Goal: Find contact information: Find contact information

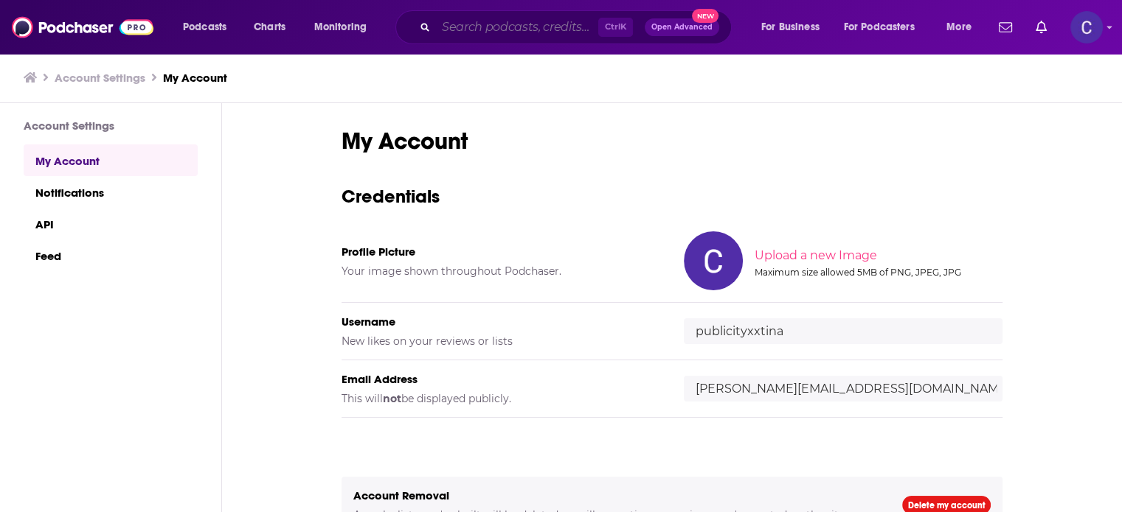
click at [500, 32] on input "Search podcasts, credits, & more..." at bounding box center [517, 27] width 162 height 24
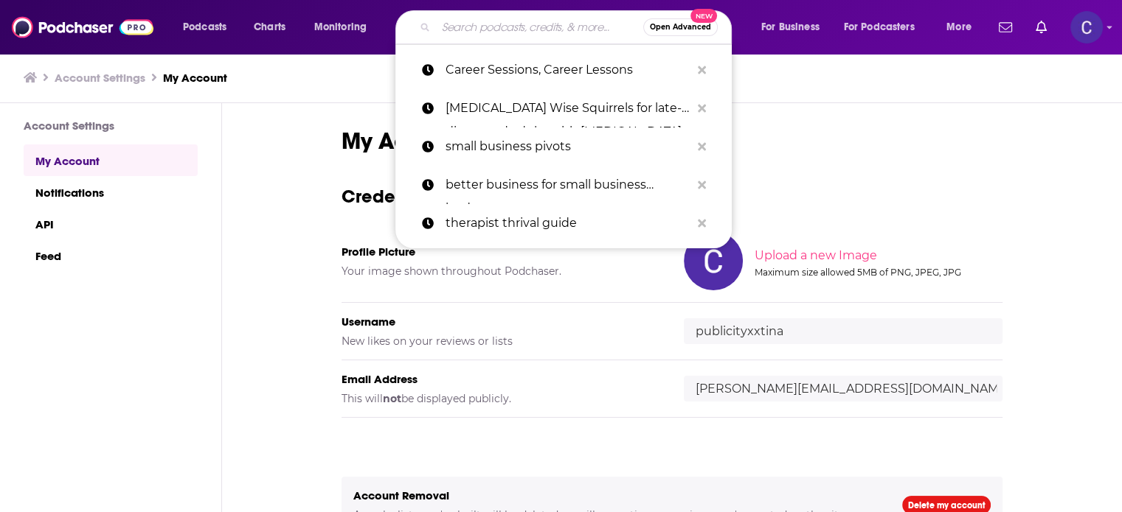
paste input "Author U Your Guide to Book Publishing"
type input "Author U Your Guide to Book Publishing"
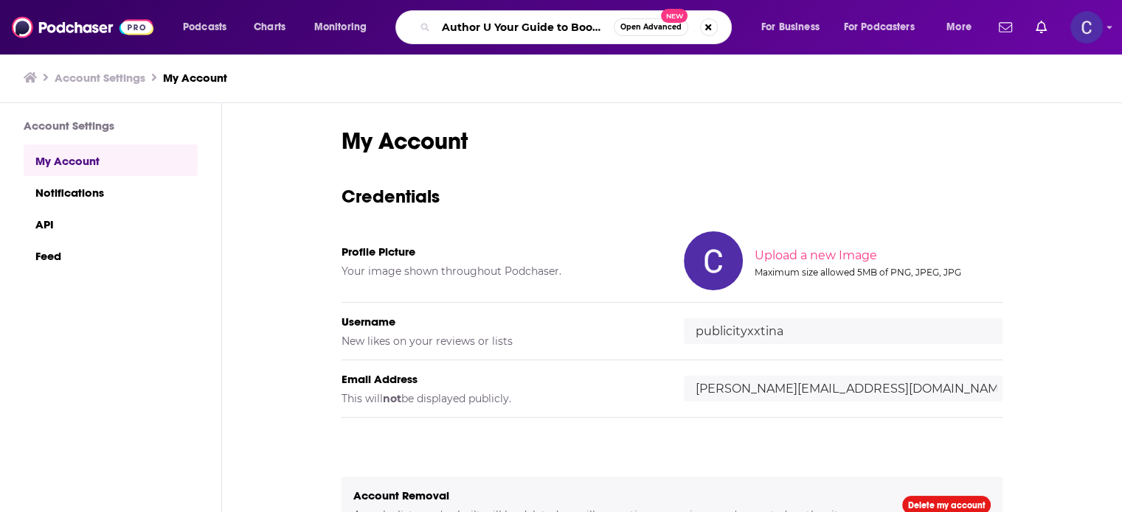
scroll to position [0, 53]
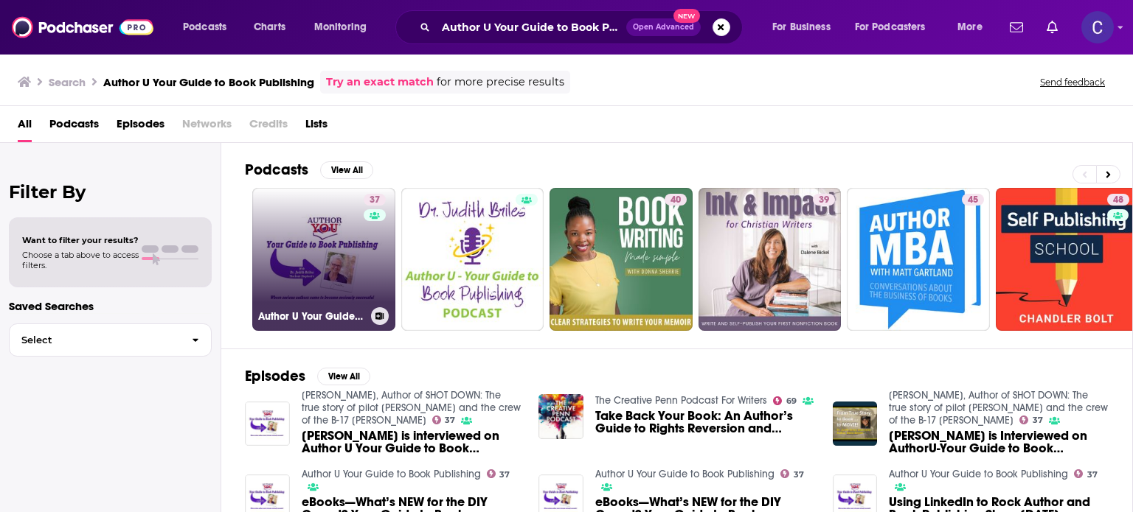
click at [364, 261] on div "37" at bounding box center [377, 251] width 26 height 114
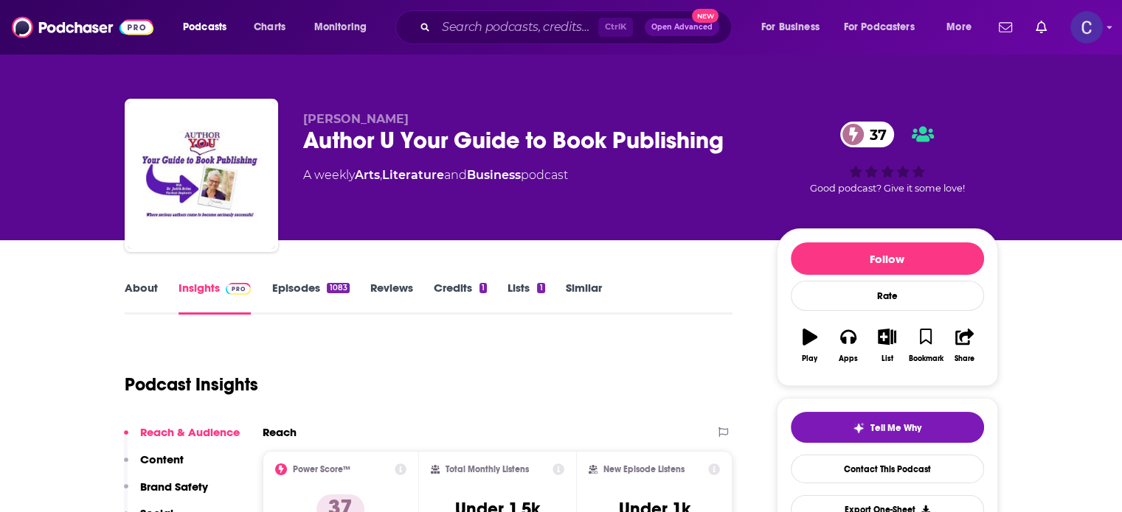
click at [315, 290] on link "Episodes 1083" at bounding box center [309, 298] width 77 height 34
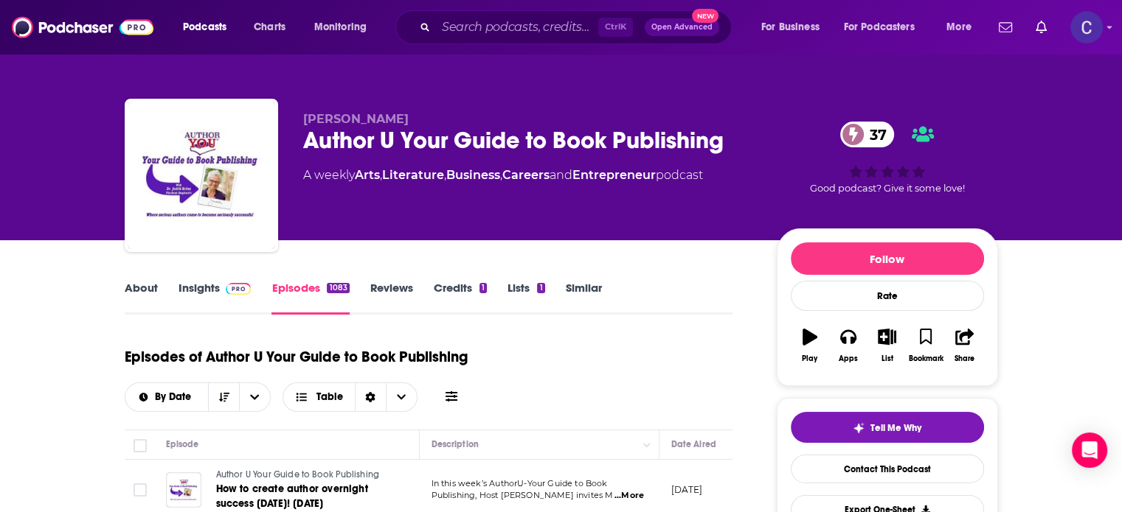
click at [191, 283] on link "Insights" at bounding box center [214, 298] width 73 height 34
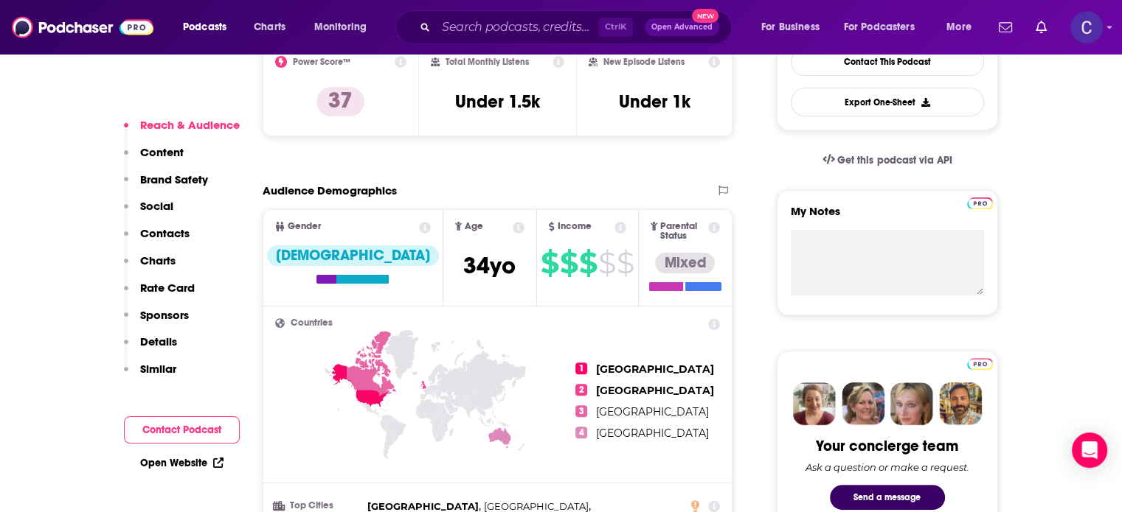
scroll to position [295, 0]
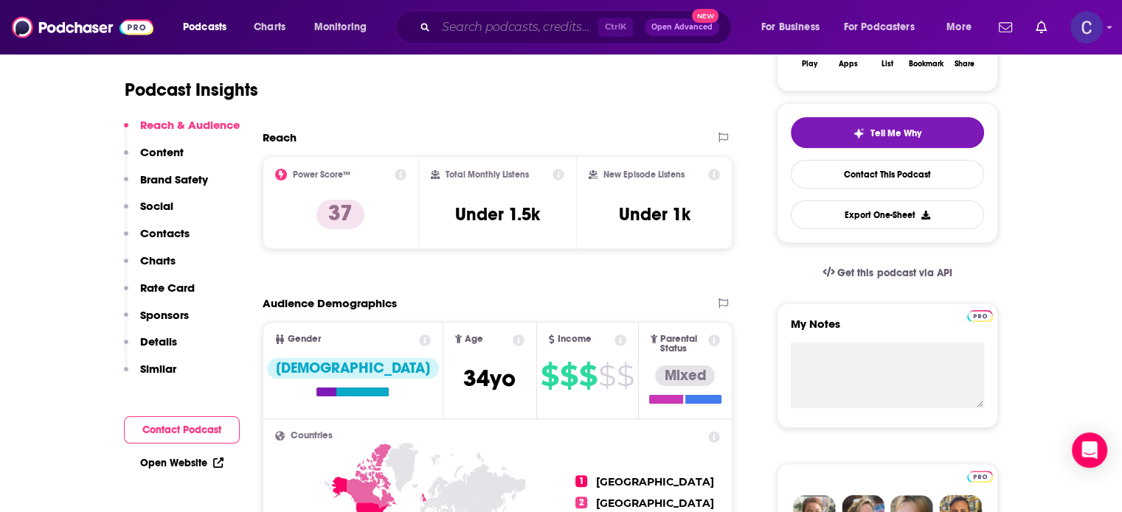
click at [466, 27] on input "Search podcasts, credits, & more..." at bounding box center [517, 27] width 162 height 24
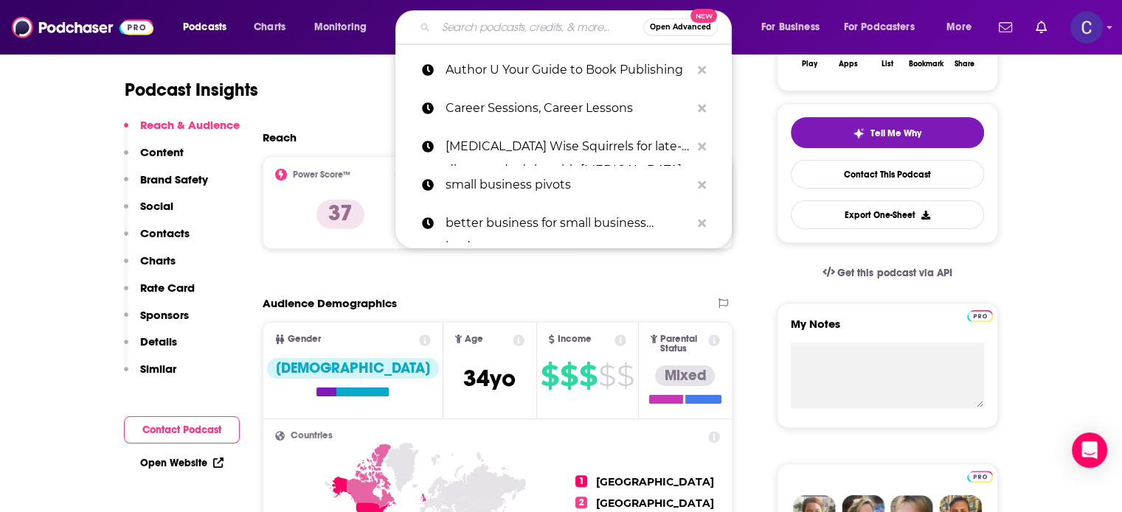
paste input "Six Figure Shift"
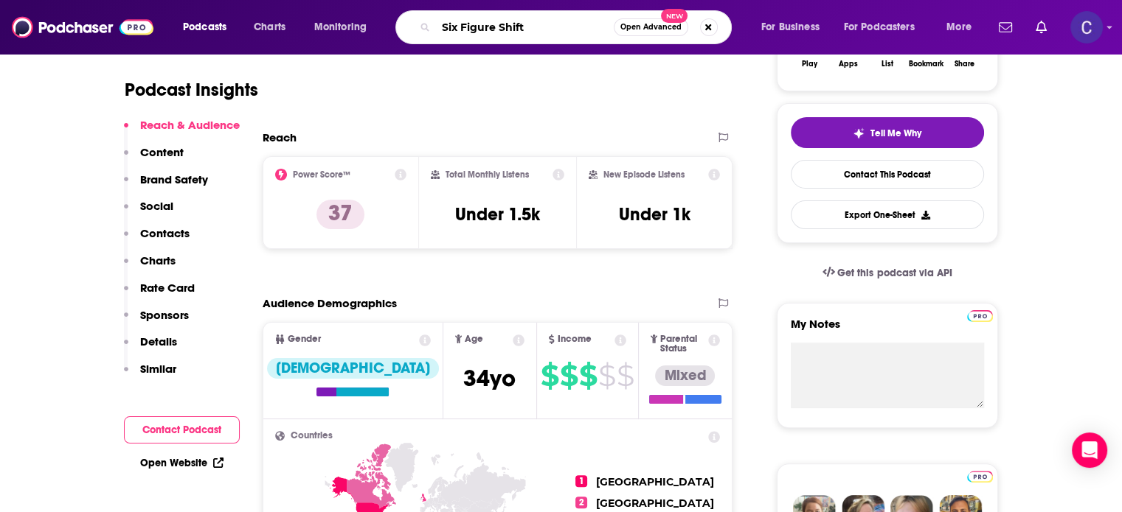
type input "Six Figure Shift"
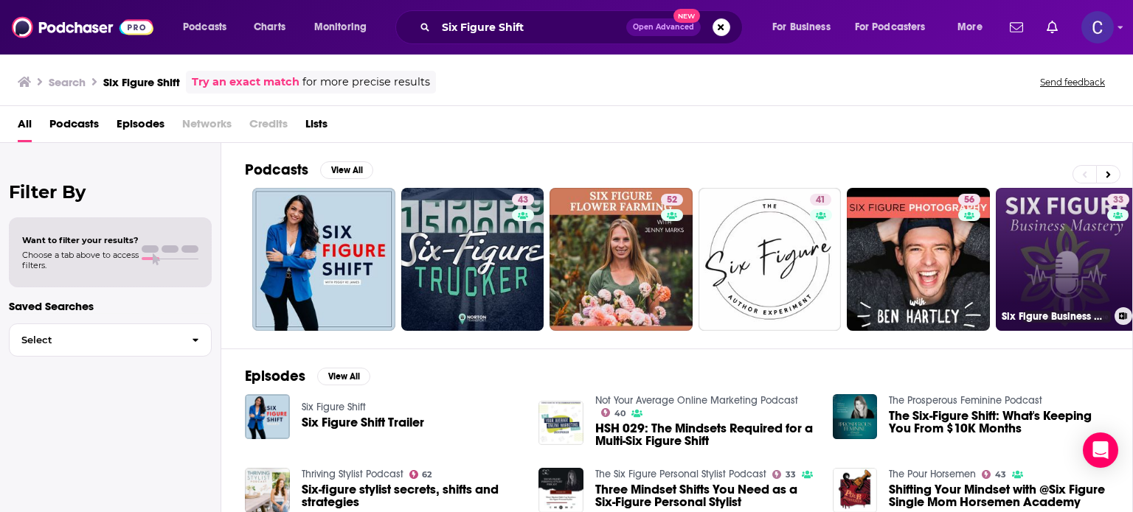
click at [1023, 239] on link "33 Six Figure Business Mastery" at bounding box center [1066, 259] width 143 height 143
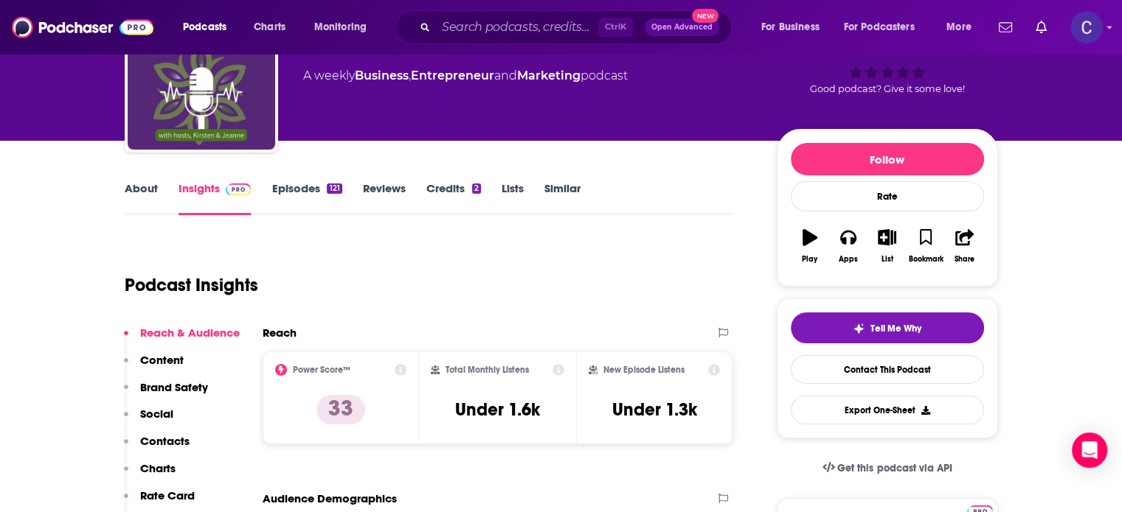
scroll to position [147, 0]
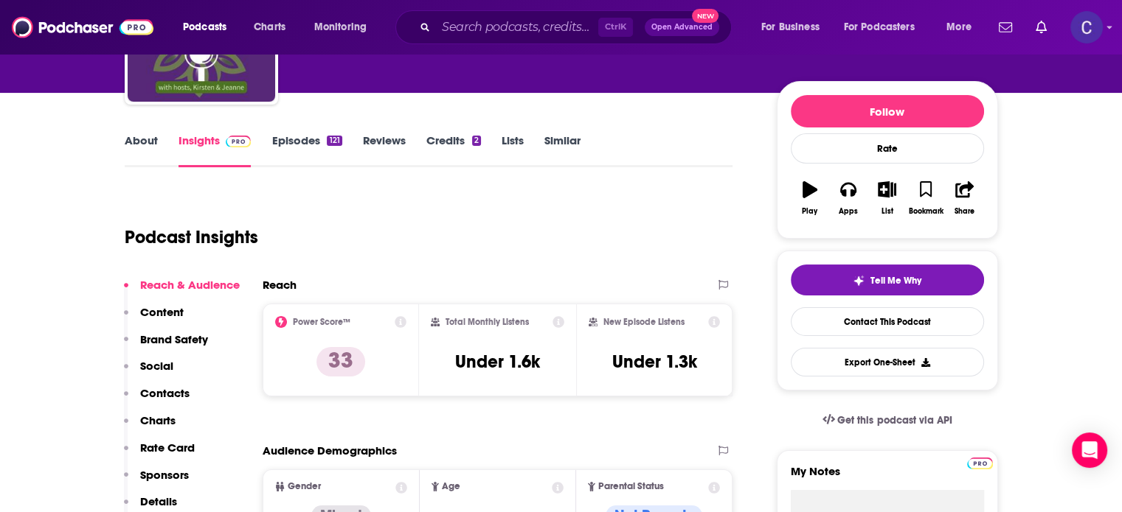
click at [298, 142] on link "Episodes 121" at bounding box center [306, 150] width 70 height 34
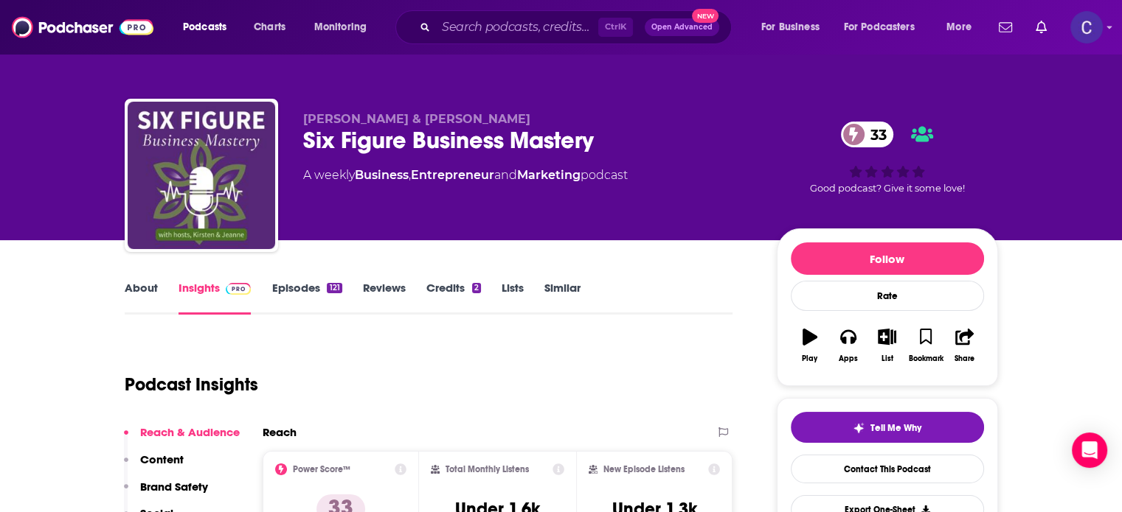
click at [127, 290] on link "About" at bounding box center [141, 298] width 33 height 34
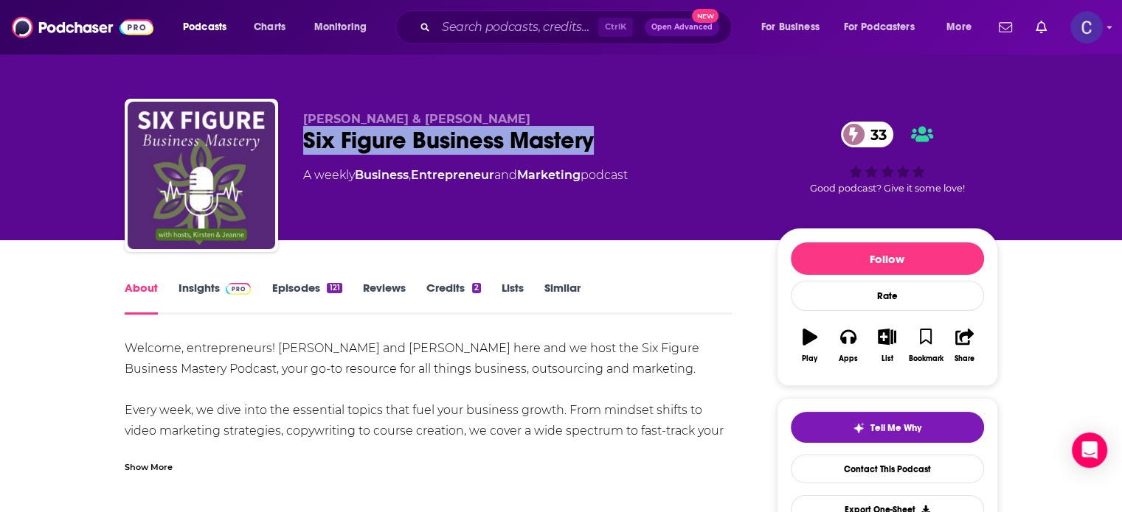
drag, startPoint x: 525, startPoint y: 147, endPoint x: 595, endPoint y: 149, distance: 70.1
click at [595, 149] on div "Six Figure Business Mastery 33" at bounding box center [528, 140] width 450 height 29
drag, startPoint x: 201, startPoint y: 293, endPoint x: 611, endPoint y: 20, distance: 492.5
click at [201, 293] on link "Insights" at bounding box center [214, 298] width 73 height 34
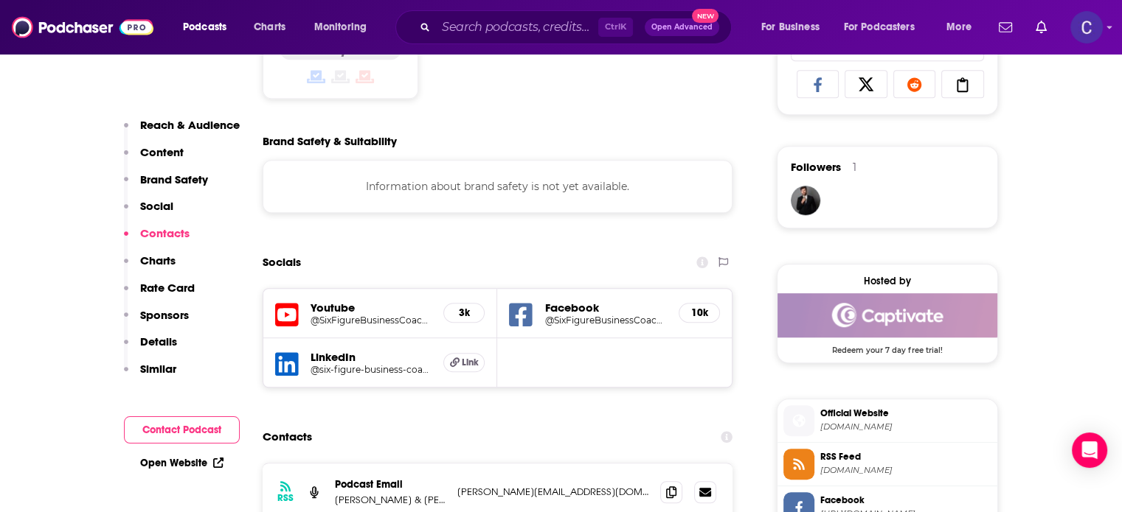
scroll to position [1254, 0]
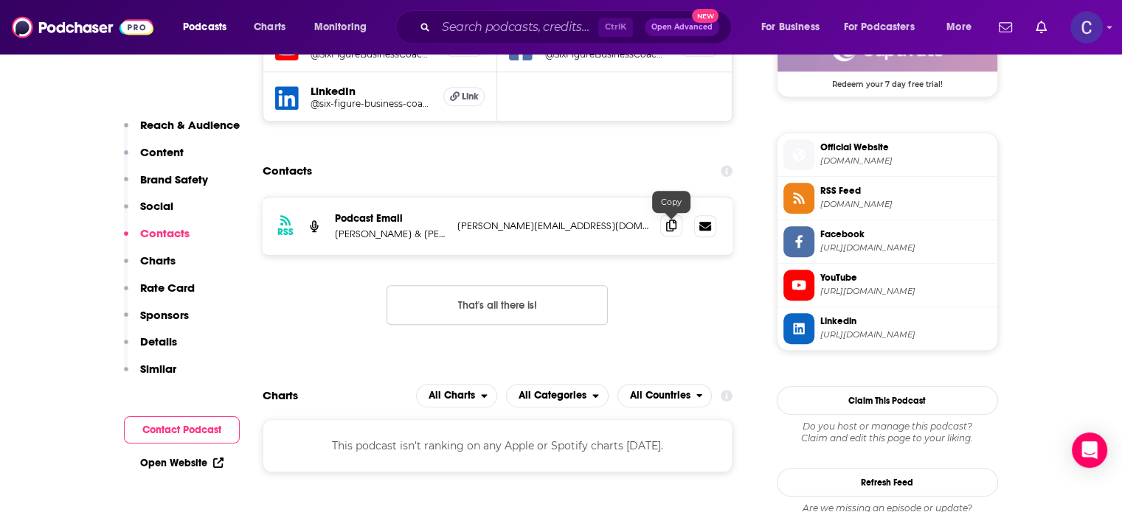
click at [672, 232] on icon at bounding box center [671, 226] width 10 height 12
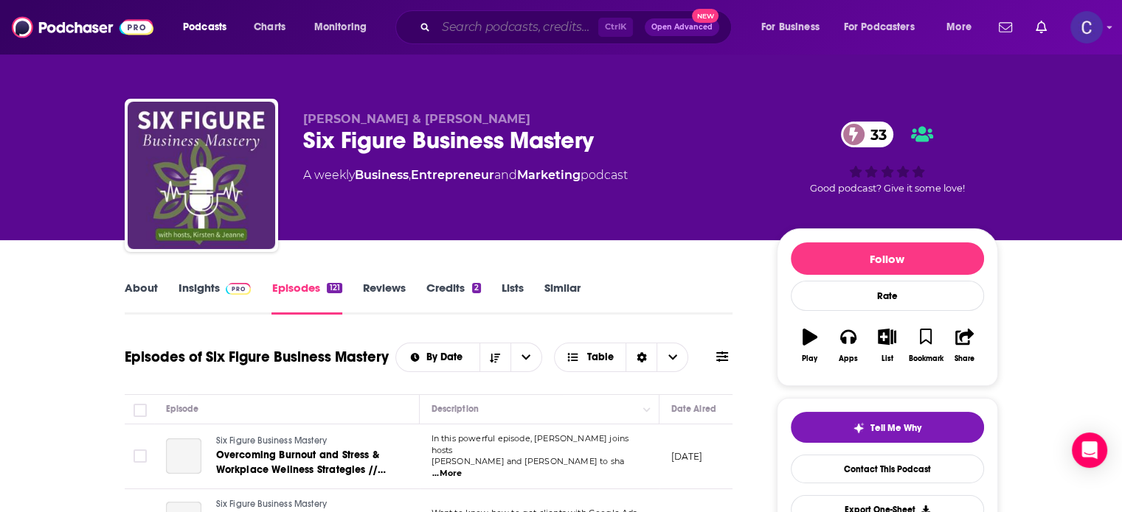
click at [478, 27] on input "Search podcasts, credits, & more..." at bounding box center [517, 27] width 162 height 24
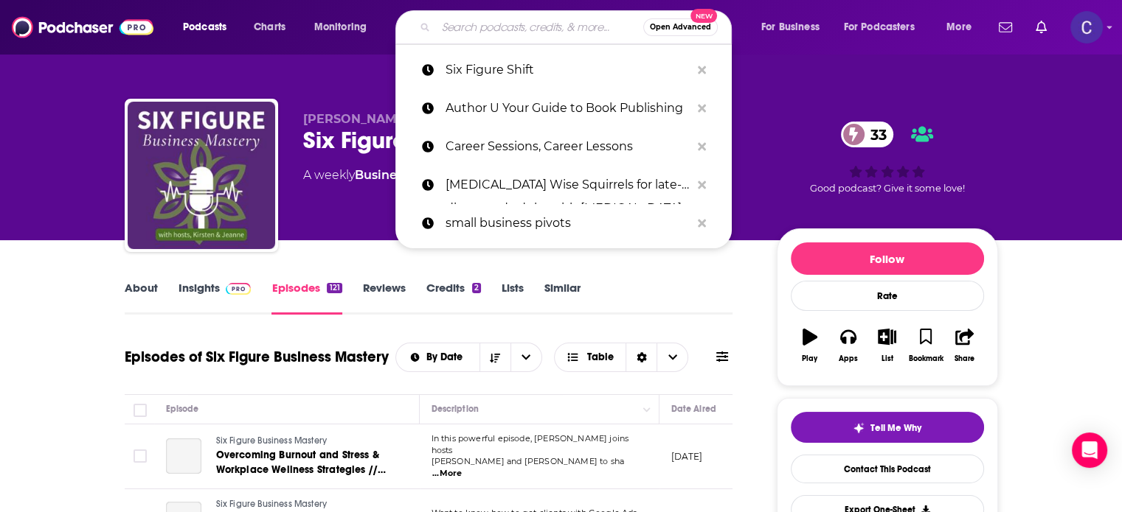
paste input "Regenerative Business"
type input "Regenerative Business"
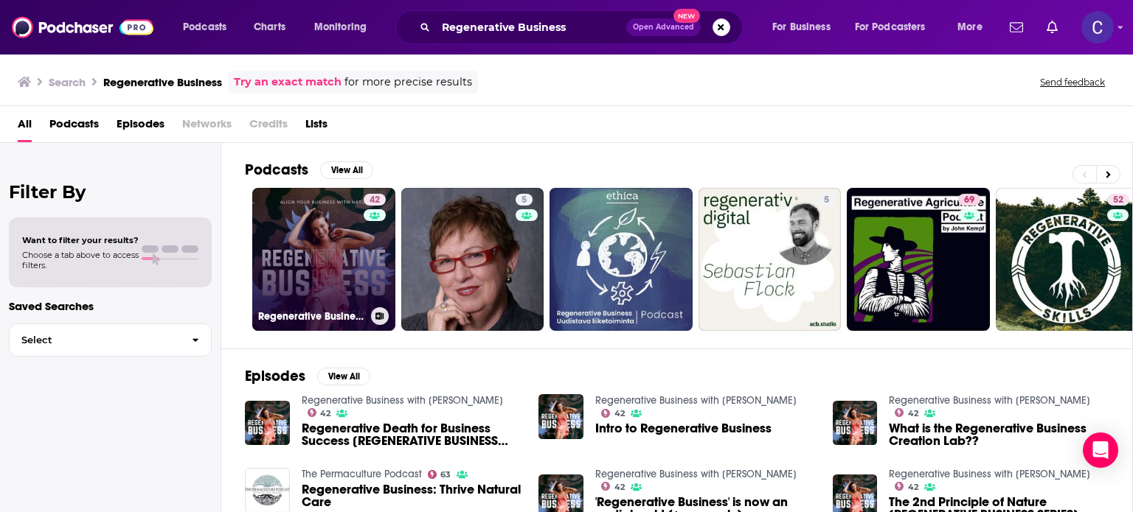
click at [346, 256] on link "42 Regenerative Business with [PERSON_NAME]" at bounding box center [323, 259] width 143 height 143
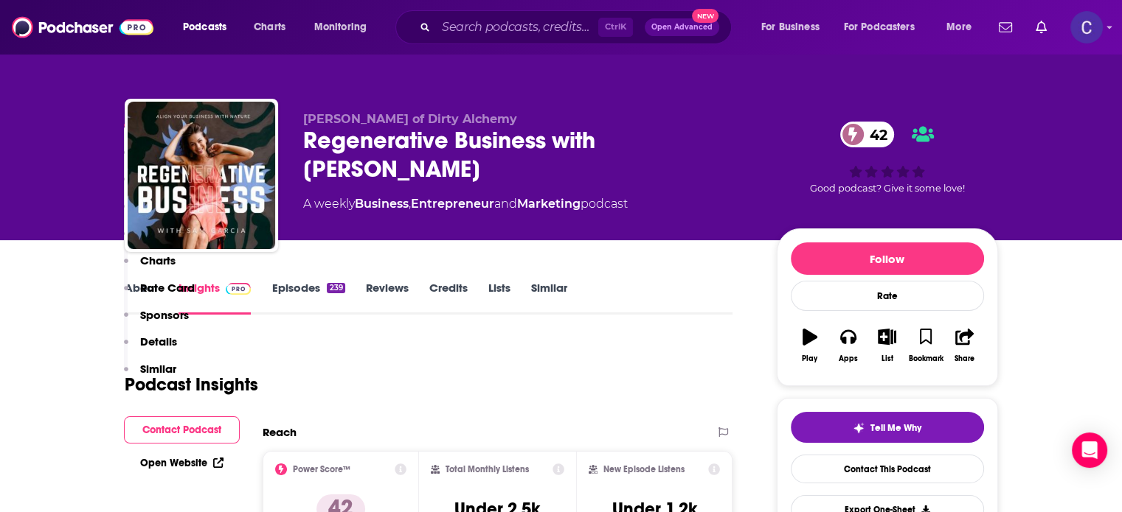
scroll to position [1254, 0]
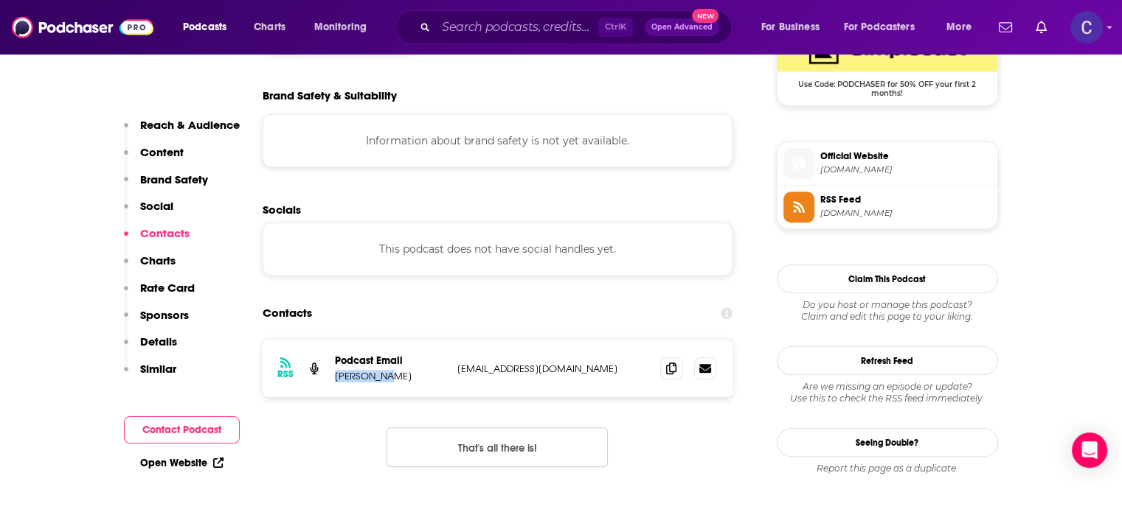
drag, startPoint x: 380, startPoint y: 357, endPoint x: 389, endPoint y: 358, distance: 8.2
click at [389, 358] on div "RSS Podcast Email [PERSON_NAME] [EMAIL_ADDRESS][DOMAIN_NAME] [EMAIL_ADDRESS][DO…" at bounding box center [498, 369] width 470 height 58
click at [668, 362] on icon at bounding box center [671, 368] width 10 height 12
click at [518, 15] on input "Search podcasts, credits, & more..." at bounding box center [517, 27] width 162 height 24
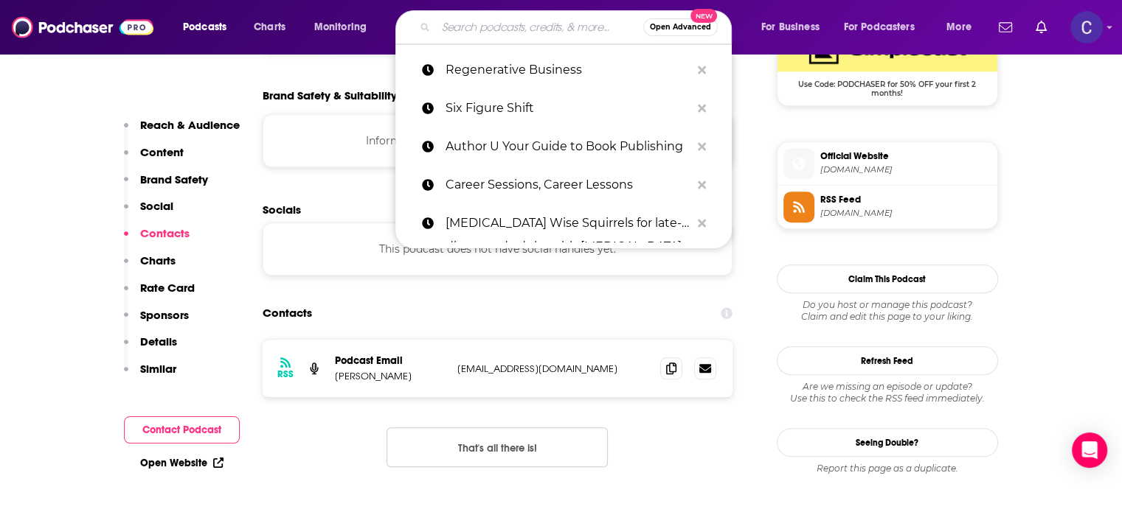
click at [512, 26] on input "Search podcasts, credits, & more..." at bounding box center [539, 27] width 207 height 24
paste input "Marketing by Design"
type input "Marketing by Design"
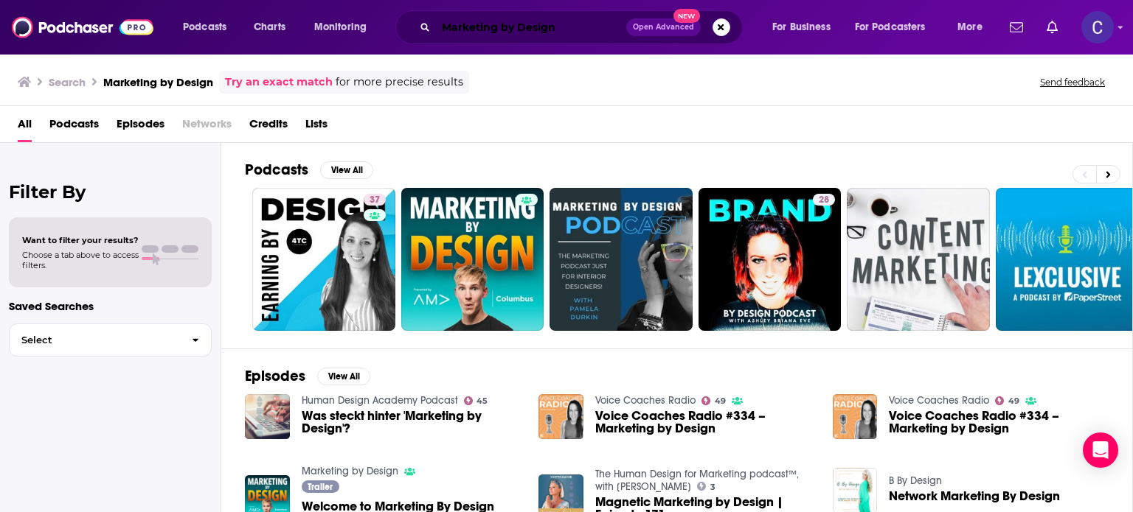
click at [400, 44] on div "Podcasts Charts Monitoring Marketing by Design Open Advanced New For Business F…" at bounding box center [585, 27] width 824 height 34
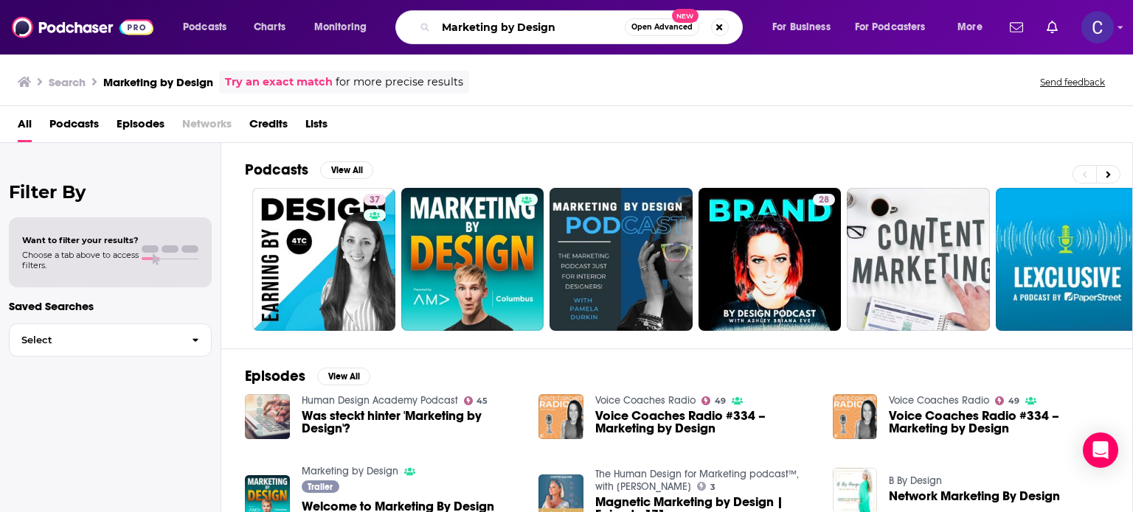
paste input "Being Better Everyday Podcast"
type input "Being Better Everyday Podcast"
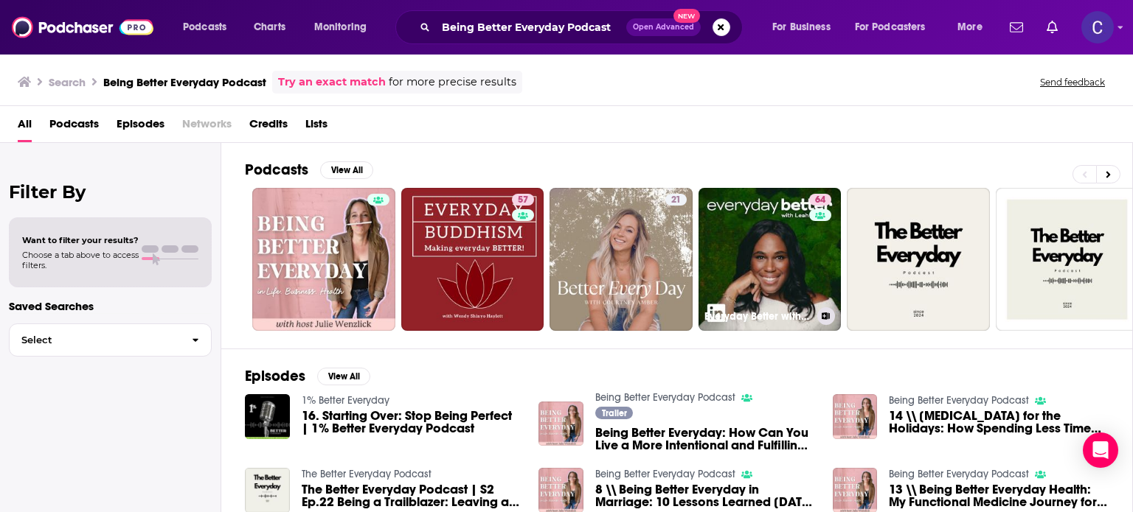
drag, startPoint x: 720, startPoint y: 268, endPoint x: 1130, endPoint y: 26, distance: 476.4
click at [720, 268] on link "64 Everyday Better with [PERSON_NAME]" at bounding box center [769, 259] width 143 height 143
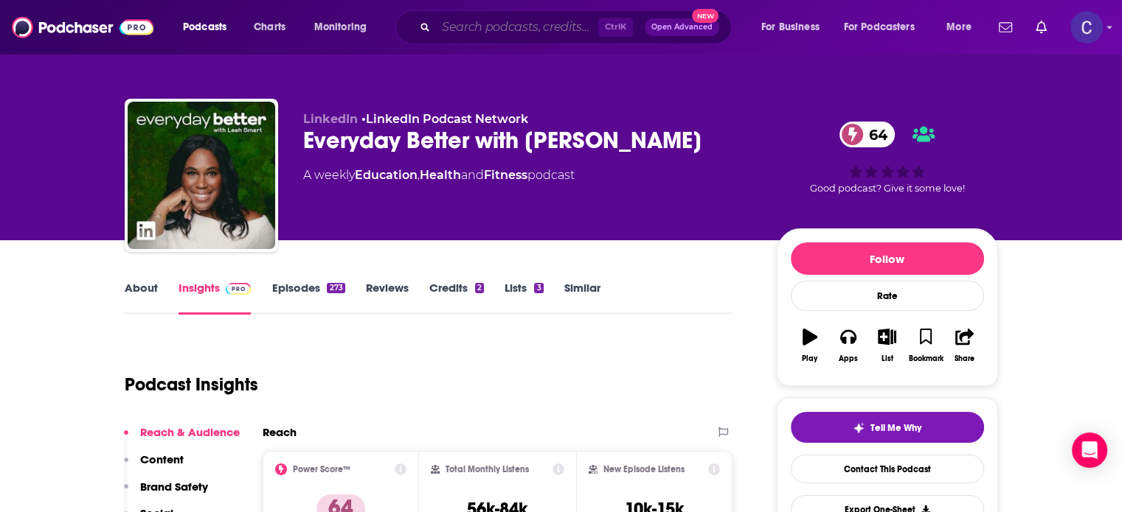
click at [561, 27] on input "Search podcasts, credits, & more..." at bounding box center [517, 27] width 162 height 24
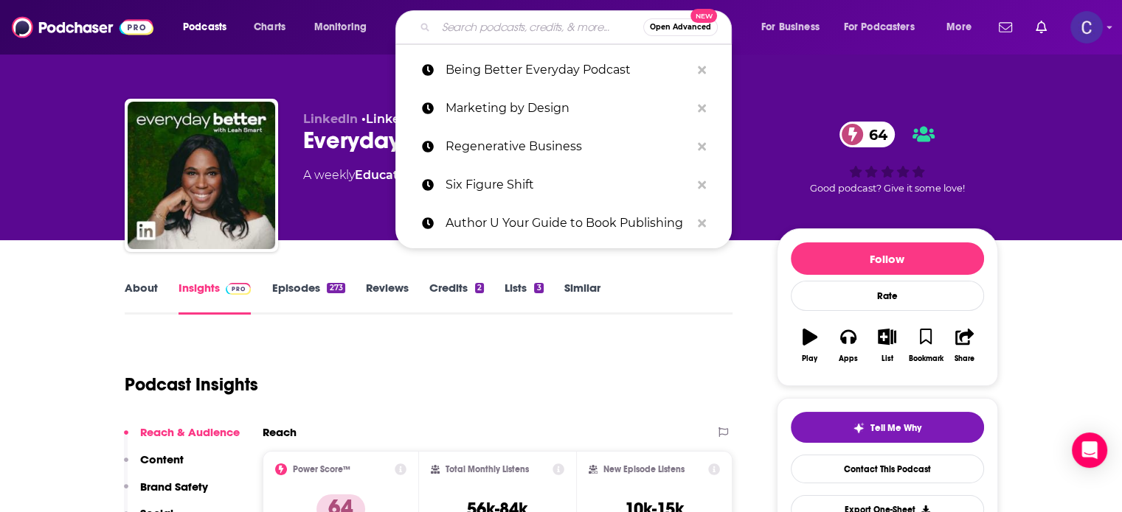
paste input "Growing a Deeply Rooted Business"
type input "Growing a Deeply Rooted Business"
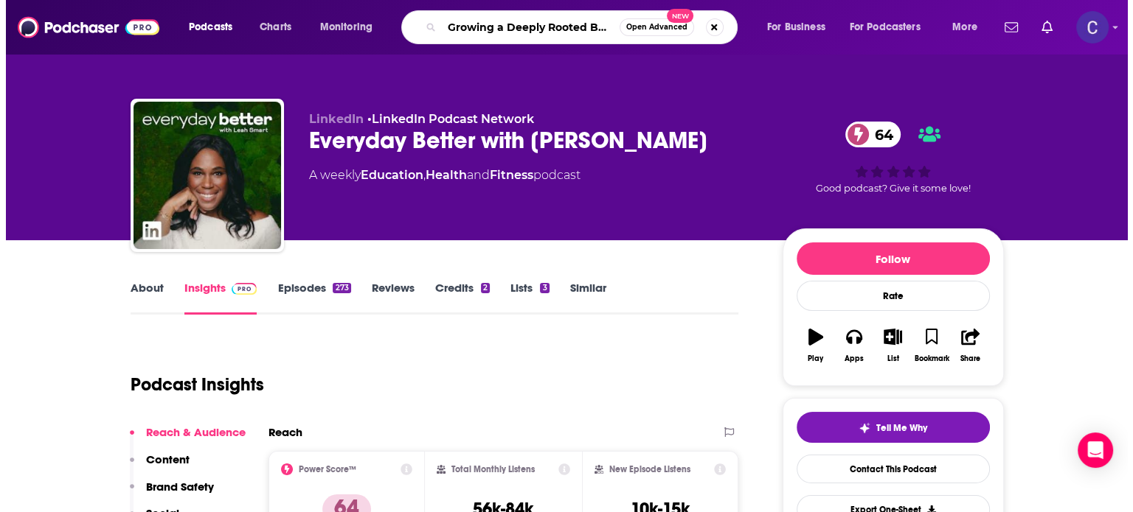
scroll to position [0, 24]
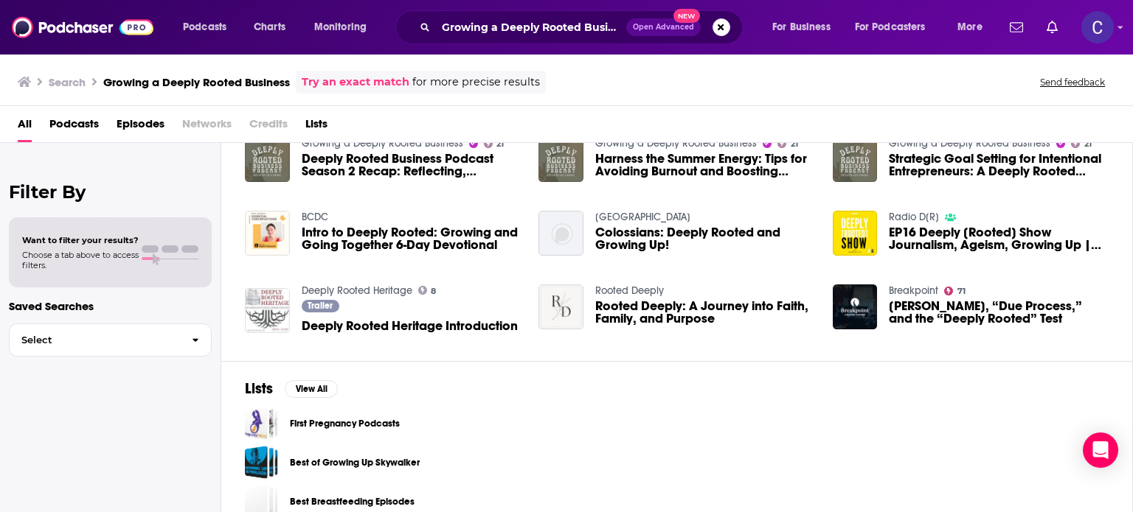
scroll to position [277, 0]
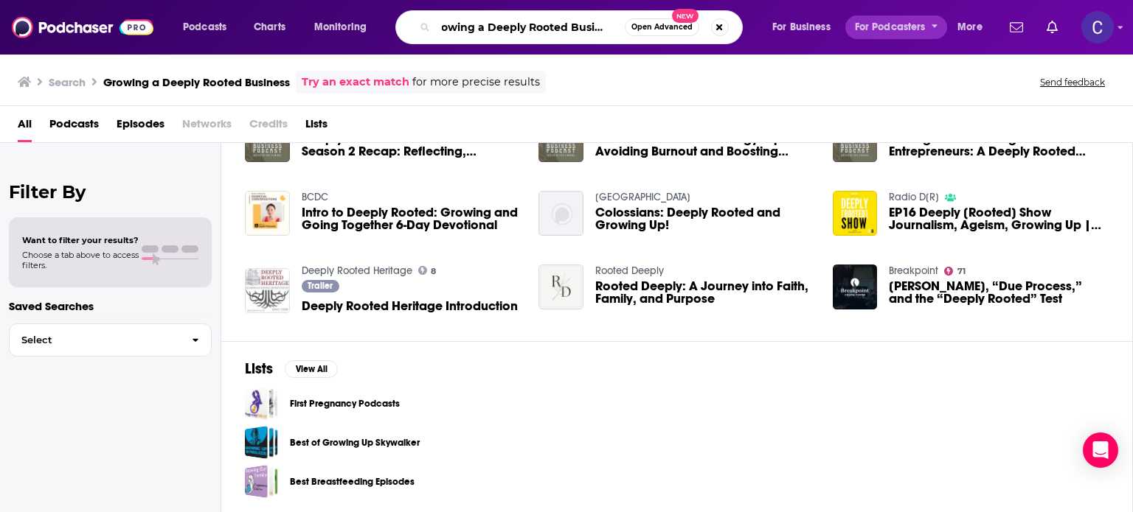
drag, startPoint x: 439, startPoint y: 24, endPoint x: 900, endPoint y: 26, distance: 460.9
click at [900, 26] on div "Podcasts Charts Monitoring Growing a Deeply Rooted Business Open Advanced New F…" at bounding box center [585, 27] width 824 height 34
paste input "Intentional Strategies for [DEMOGRAPHIC_DATA] Solopreneurs Balancing Life an"
type input "Intentional Strategies for [DEMOGRAPHIC_DATA] Solopreneurs Balancing Life and B…"
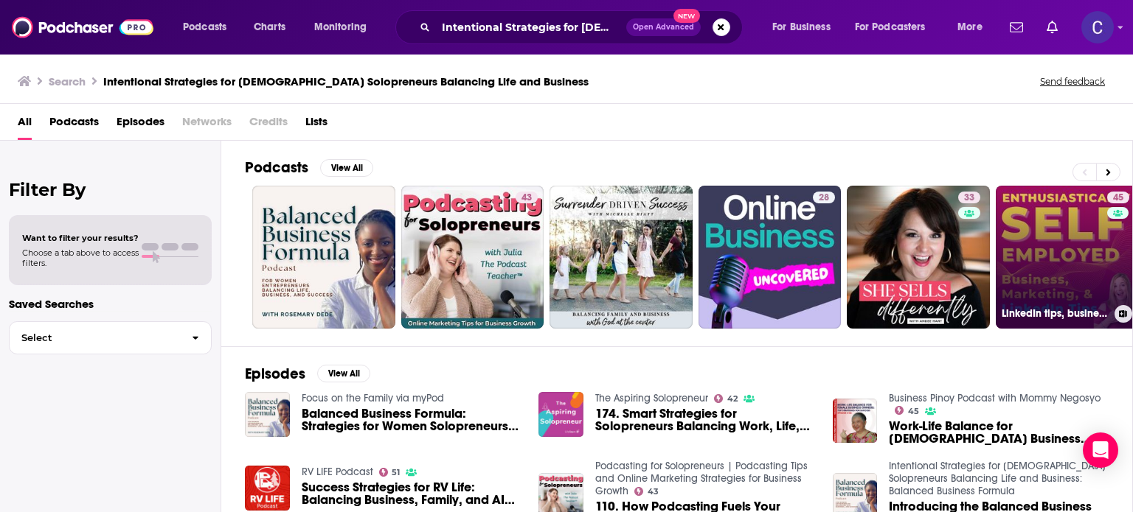
click at [1040, 223] on link "45 LinkedIn tips, business tips, and marketing tips for coaches, consultants, s…" at bounding box center [1066, 257] width 143 height 143
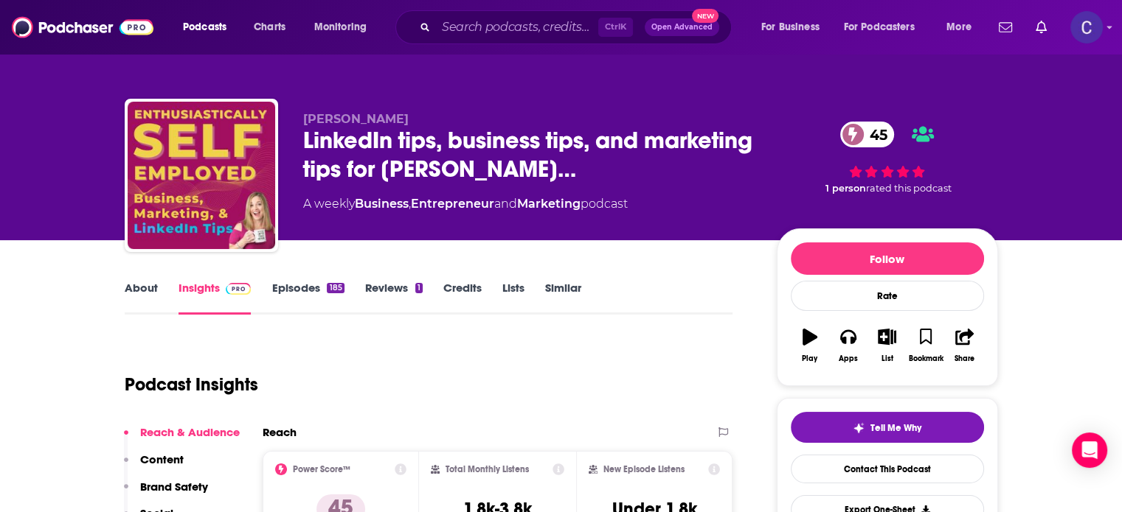
scroll to position [74, 0]
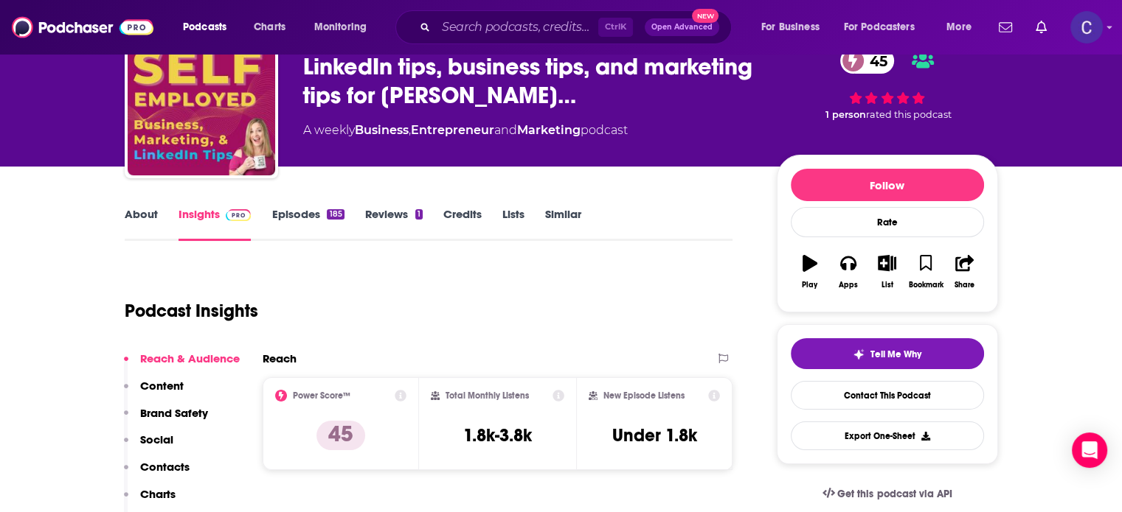
click at [150, 214] on link "About" at bounding box center [141, 224] width 33 height 34
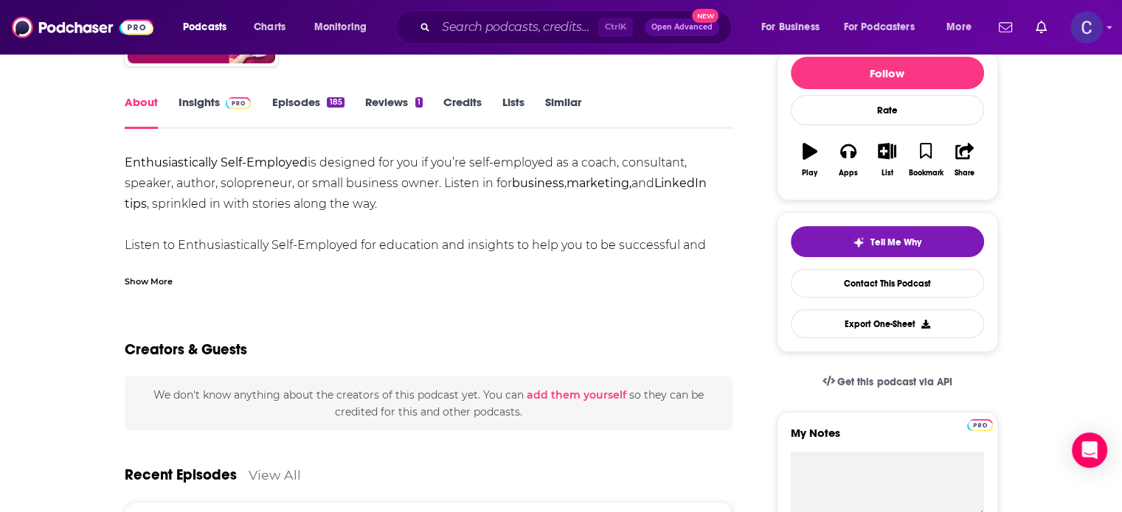
scroll to position [74, 0]
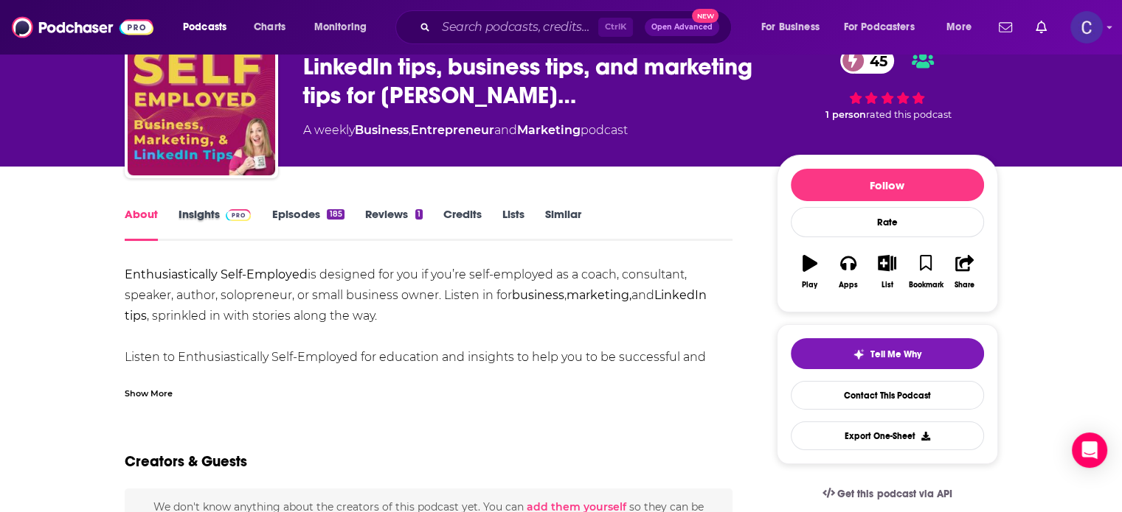
click at [268, 221] on div "Insights" at bounding box center [225, 224] width 94 height 34
click at [279, 215] on link "Episodes 185" at bounding box center [307, 224] width 72 height 34
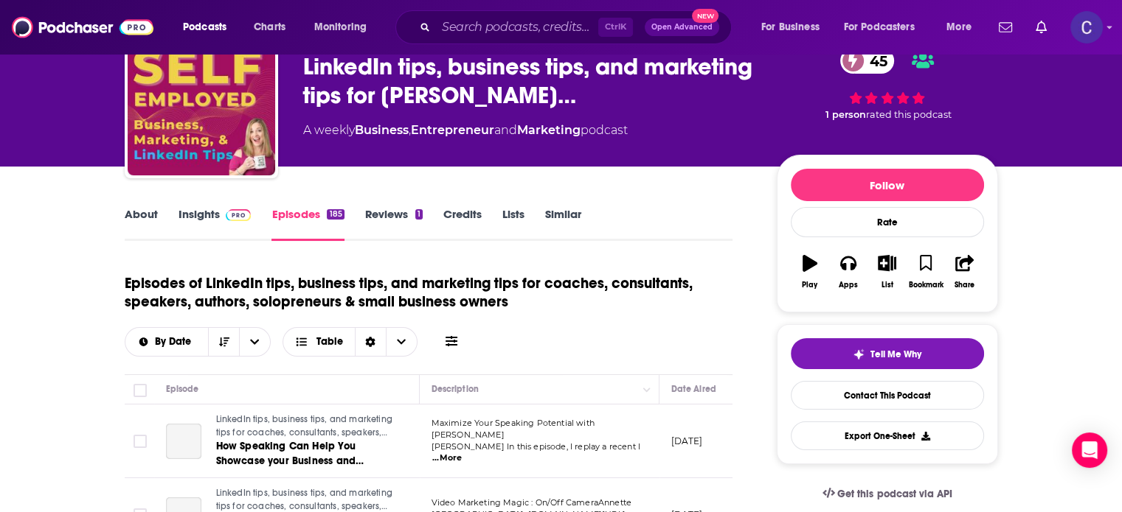
scroll to position [369, 0]
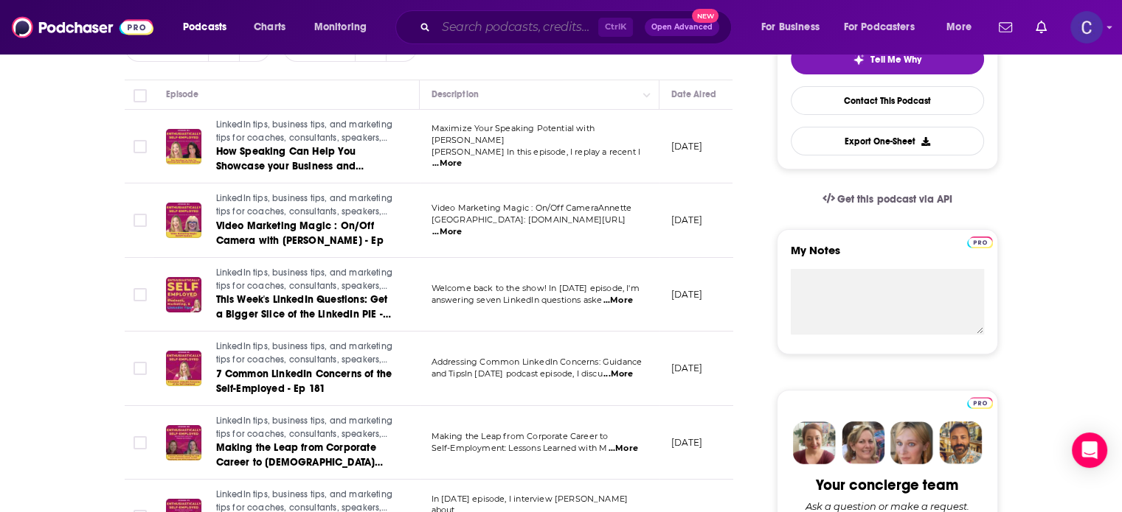
click at [483, 27] on input "Search podcasts, credits, & more..." at bounding box center [517, 27] width 162 height 24
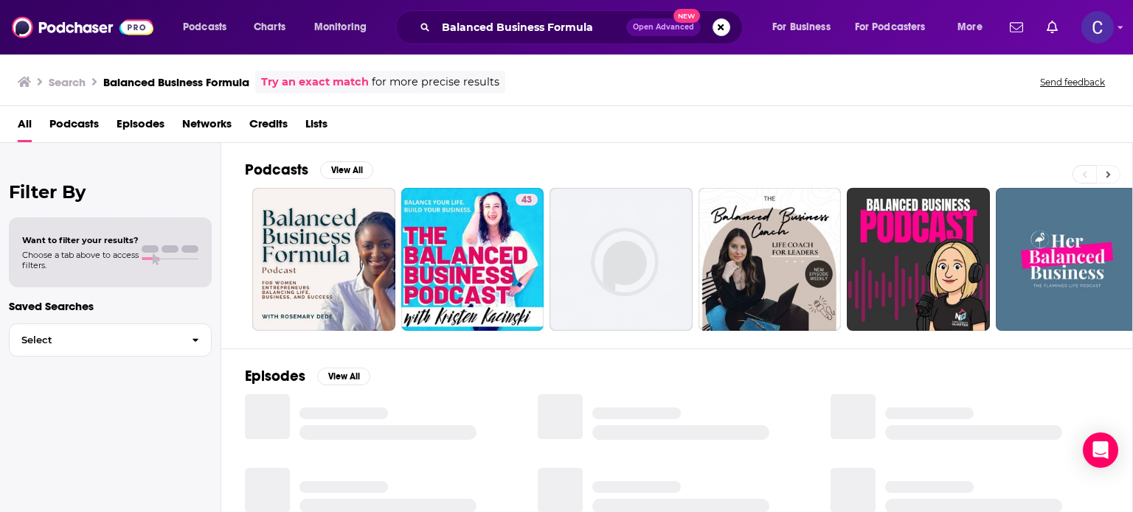
click at [1102, 171] on button at bounding box center [1108, 174] width 24 height 18
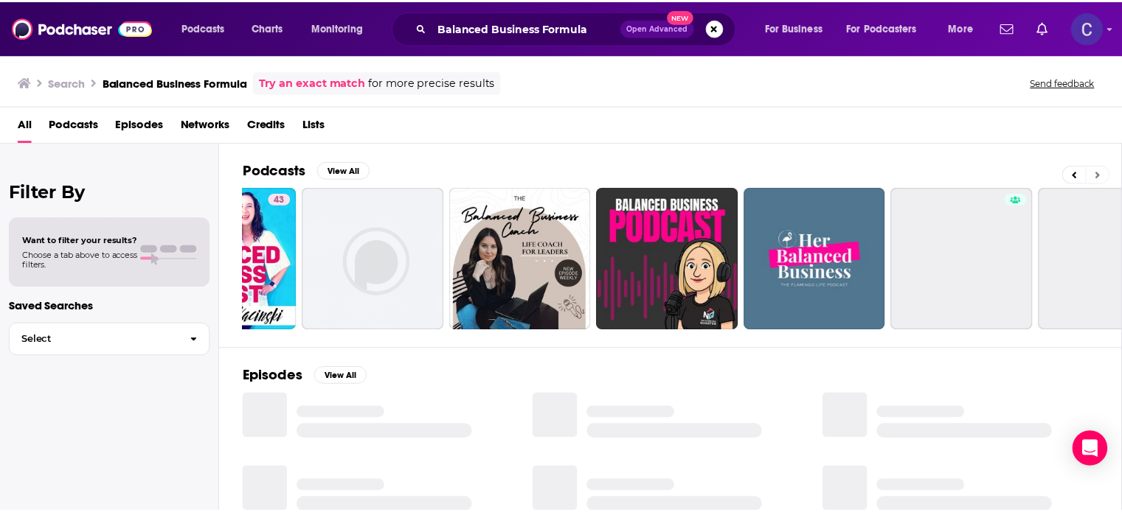
scroll to position [0, 303]
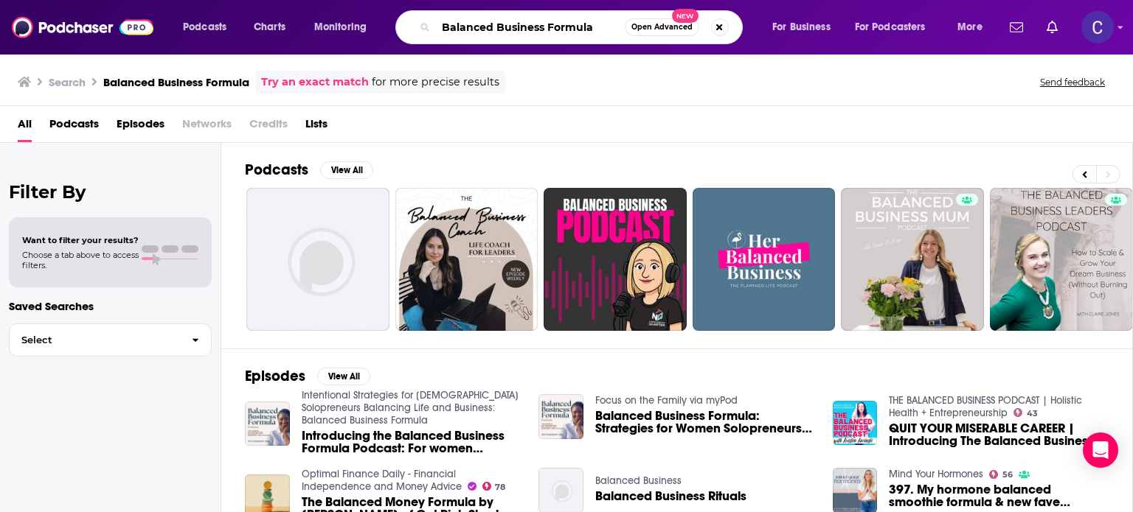
drag, startPoint x: 605, startPoint y: 29, endPoint x: 400, endPoint y: 20, distance: 205.2
click at [396, 24] on div "Balanced Business Formula Open Advanced New" at bounding box center [568, 27] width 347 height 34
paste input "Confessions of a Conscious CEO"
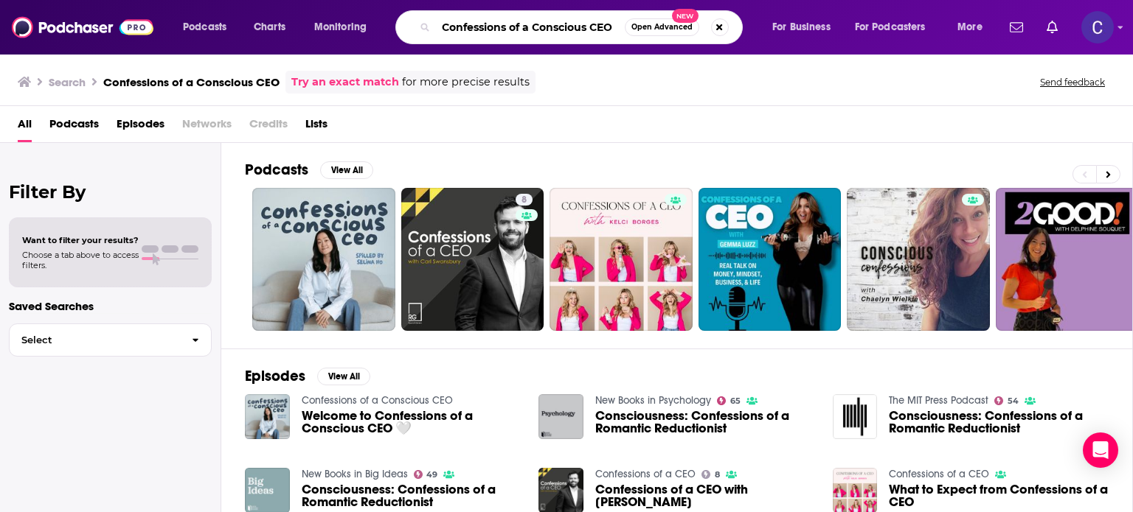
drag, startPoint x: 445, startPoint y: 25, endPoint x: 637, endPoint y: 31, distance: 191.8
click at [627, 36] on div "Confessions of a Conscious CEO Open Advanced New" at bounding box center [568, 27] width 347 height 34
type input "C"
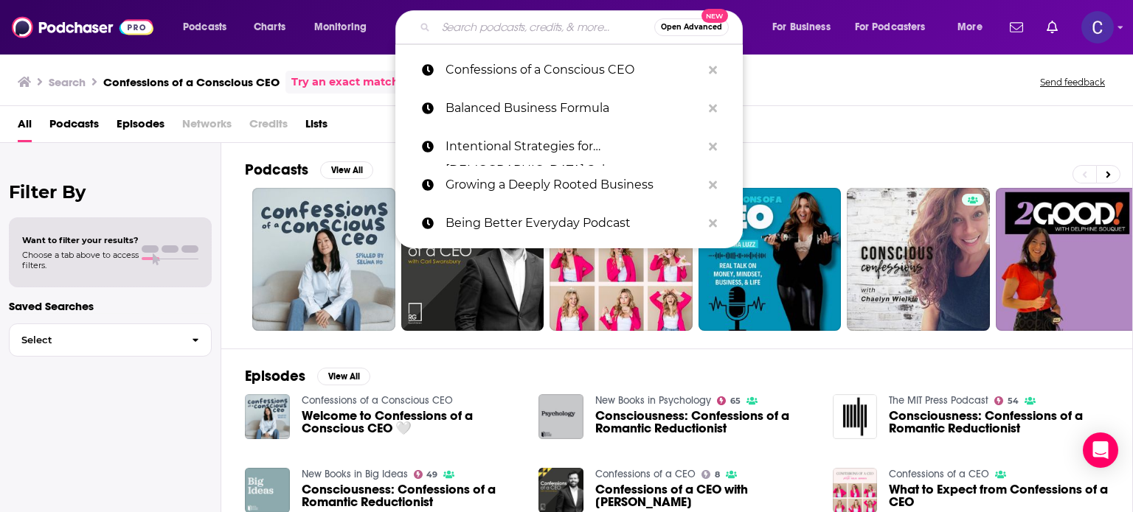
paste input "Wickedly Branded"
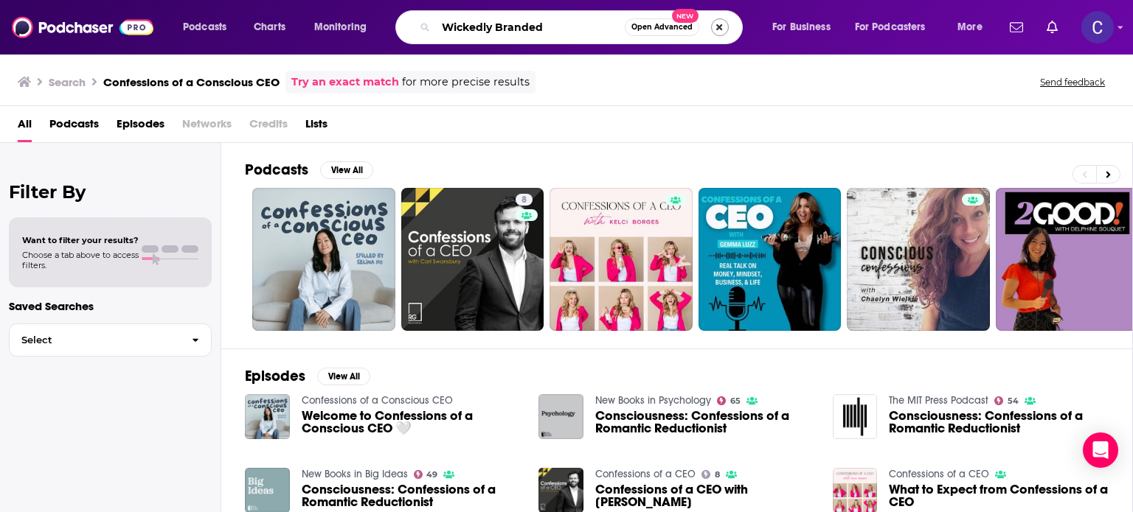
type input "Wickedly Branded"
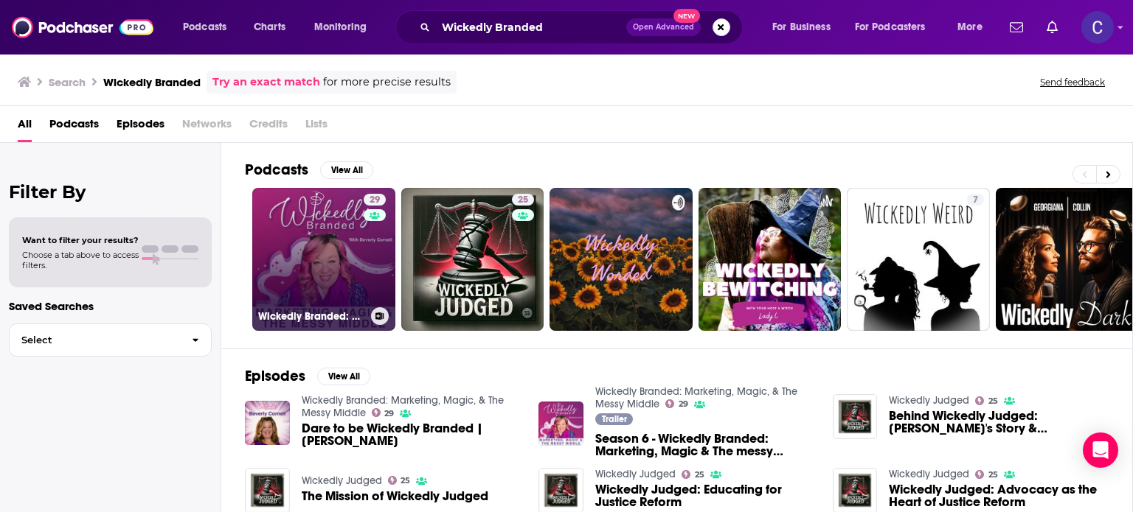
click at [351, 266] on link "29 Wickedly Branded: Marketing, Magic, & The Messy Middle" at bounding box center [323, 259] width 143 height 143
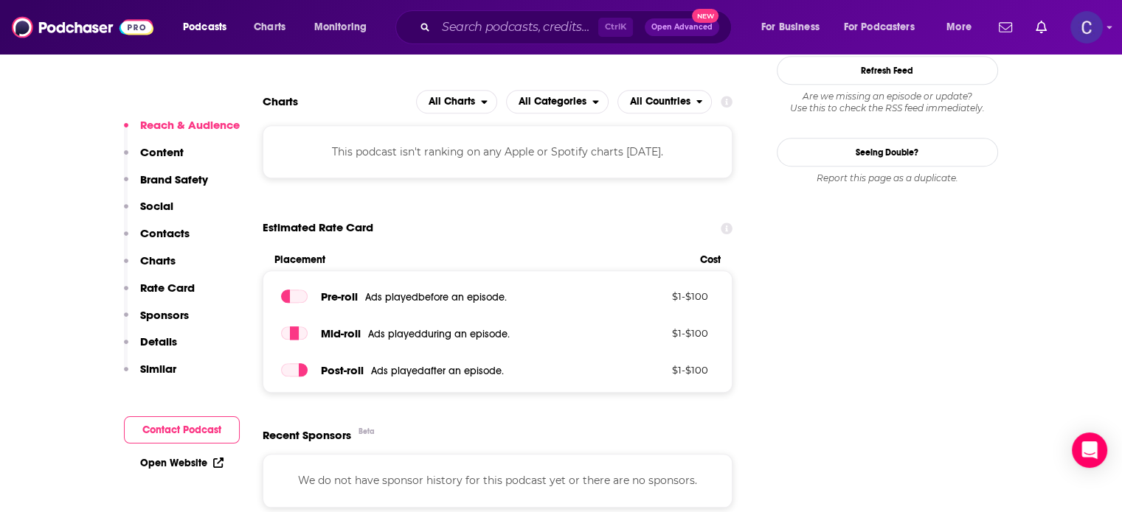
scroll to position [1327, 0]
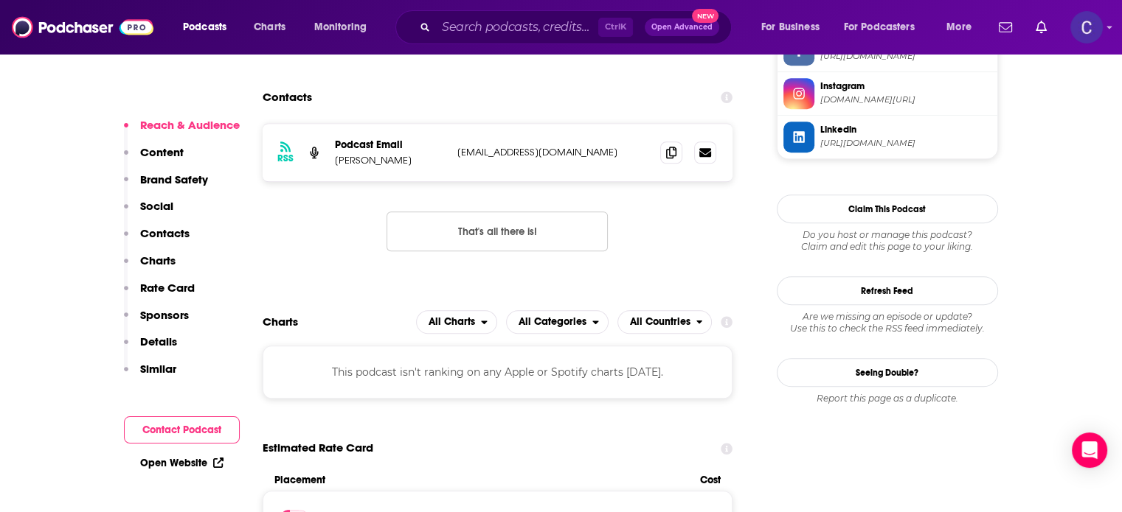
drag, startPoint x: 329, startPoint y: 161, endPoint x: 404, endPoint y: 162, distance: 75.2
click at [404, 162] on div "RSS Podcast Email [PERSON_NAME] [EMAIL_ADDRESS][DOMAIN_NAME] [EMAIL_ADDRESS][DO…" at bounding box center [498, 153] width 470 height 58
copy p "[PERSON_NAME]"
click at [670, 154] on icon at bounding box center [671, 152] width 10 height 12
click at [462, 27] on input "Search podcasts, credits, & more..." at bounding box center [517, 27] width 162 height 24
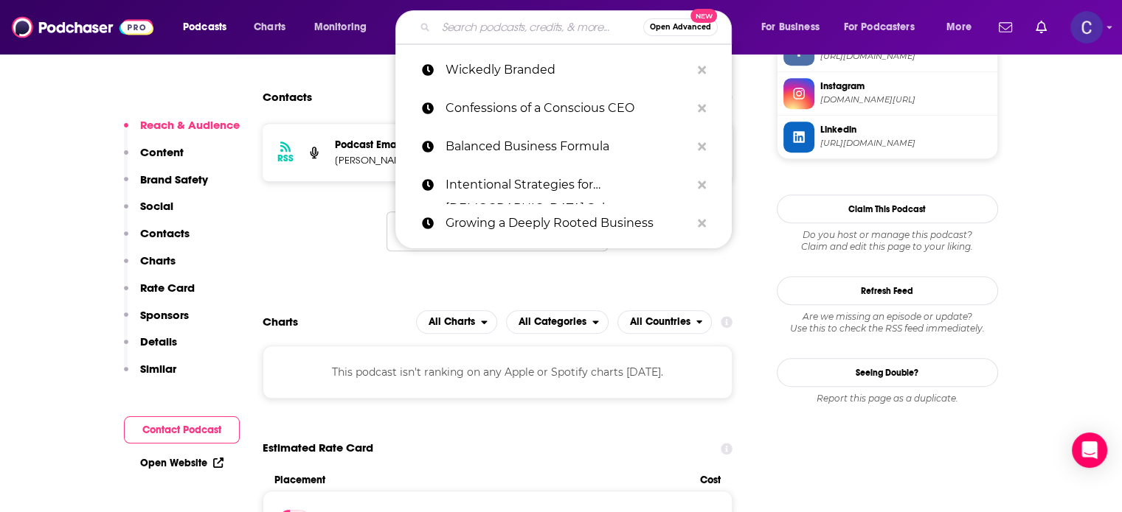
paste input "The Consistency Corner"
type input "The Consistency Corner"
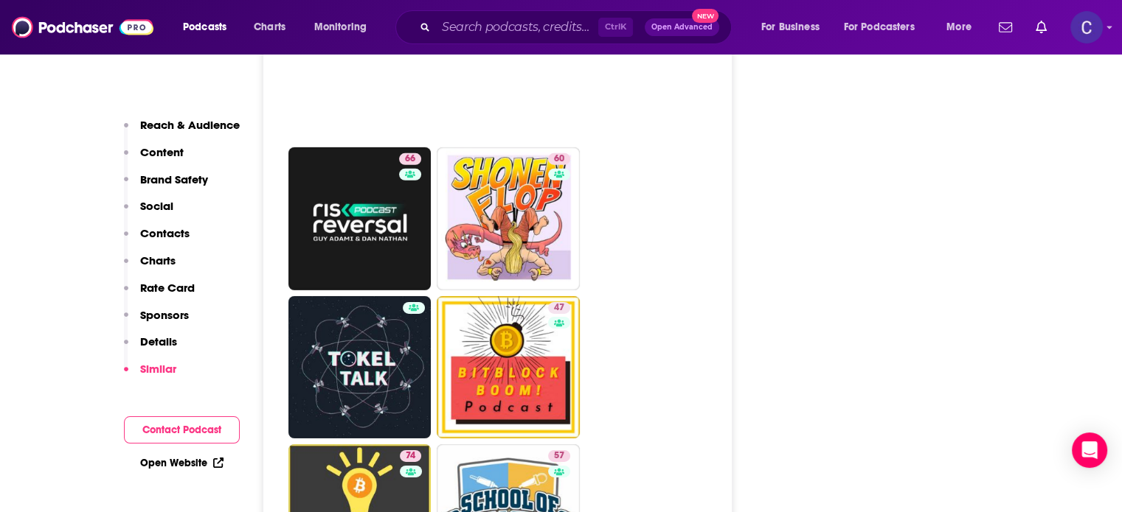
scroll to position [4719, 0]
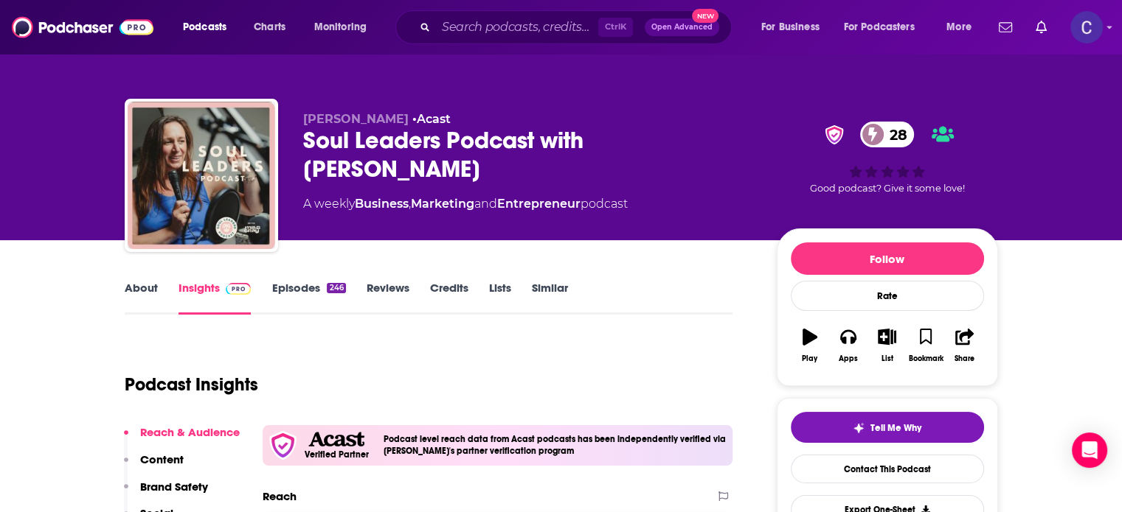
click at [549, 9] on div "Podcasts Charts Monitoring Ctrl K Open Advanced New For Business For Podcasters…" at bounding box center [561, 27] width 1122 height 55
click at [547, 24] on input "Search podcasts, credits, & more..." at bounding box center [517, 27] width 162 height 24
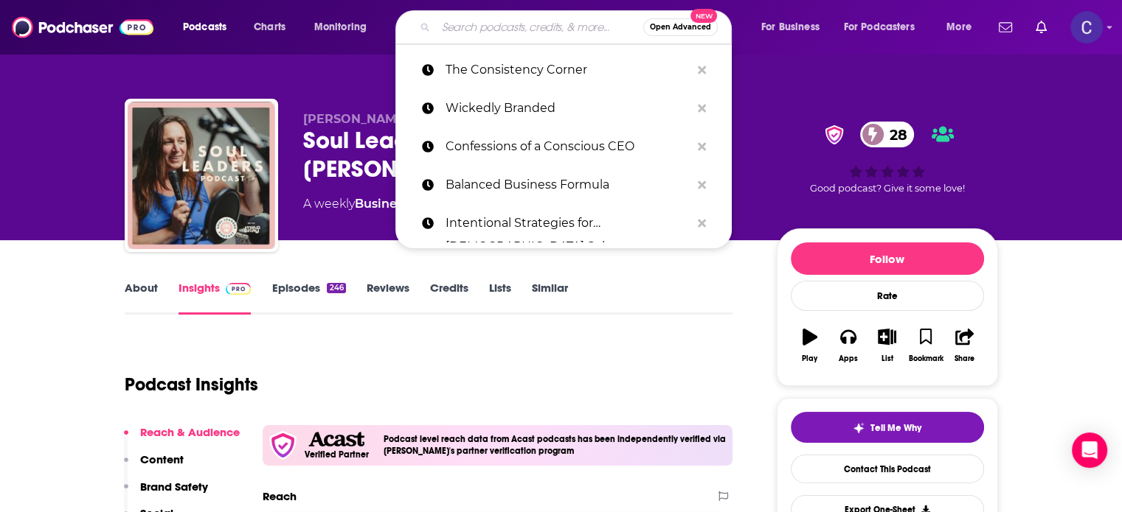
paste input "Hustle To Harmony"
type input "Hustle To Harmony"
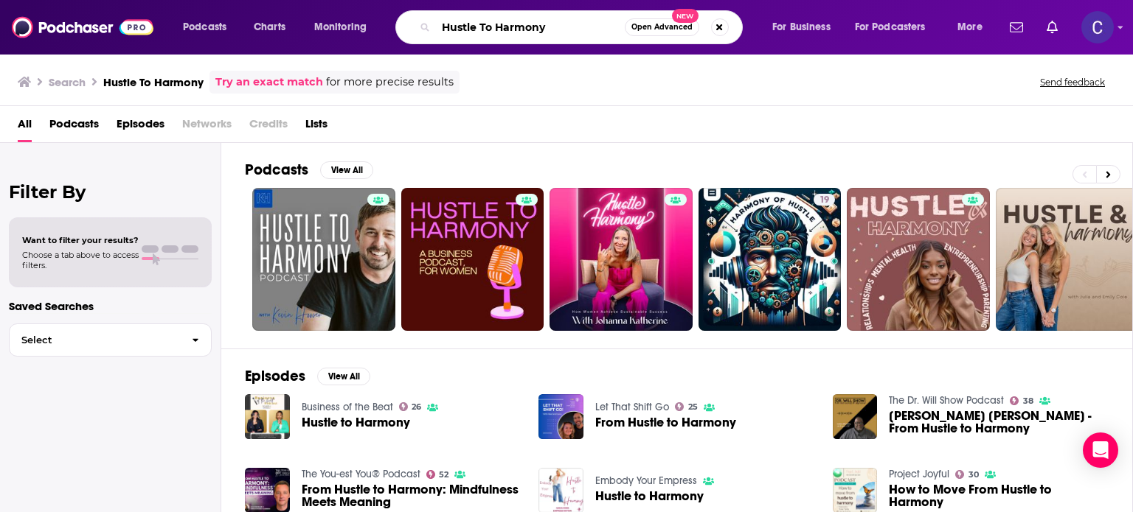
drag, startPoint x: 599, startPoint y: 35, endPoint x: 419, endPoint y: 26, distance: 180.9
click at [419, 26] on div "Hustle To Harmony Open Advanced New" at bounding box center [568, 27] width 347 height 34
paste input "Girls Make Bank"
type input "Girls Make Bank"
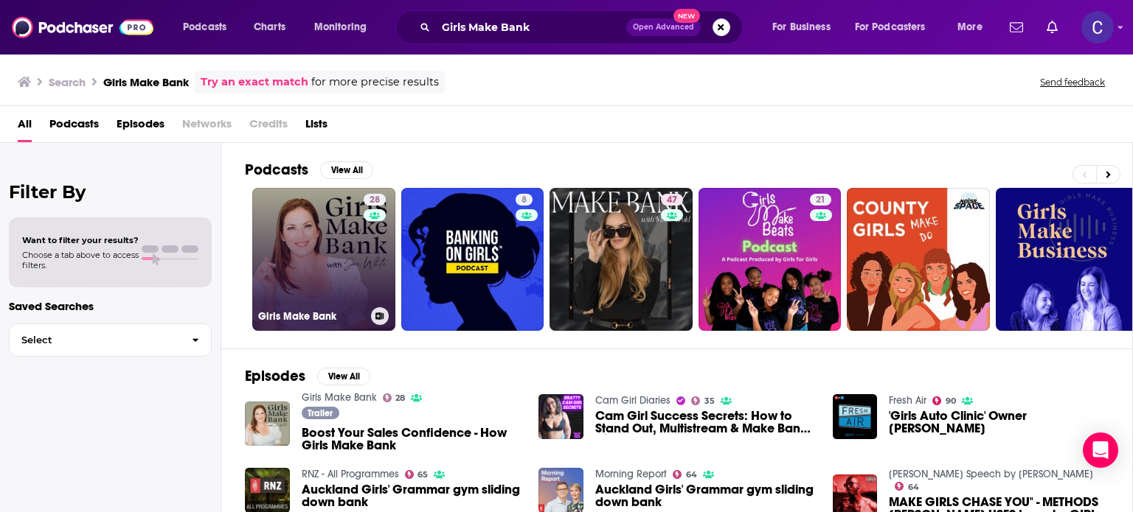
click at [341, 221] on link "28 Girls Make Bank" at bounding box center [323, 259] width 143 height 143
click at [342, 251] on link "28 Girls Make Bank" at bounding box center [323, 259] width 143 height 143
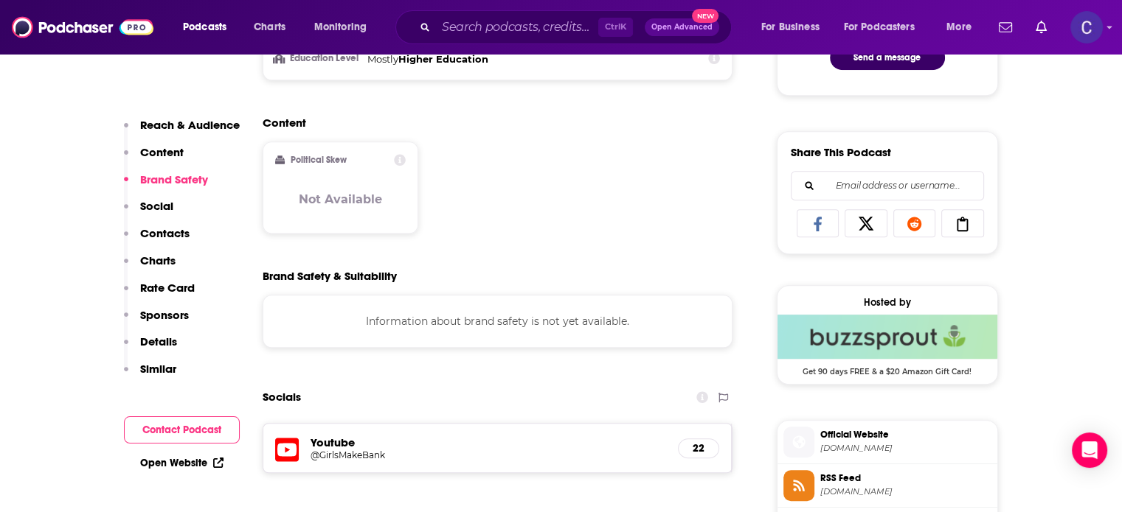
scroll to position [1106, 0]
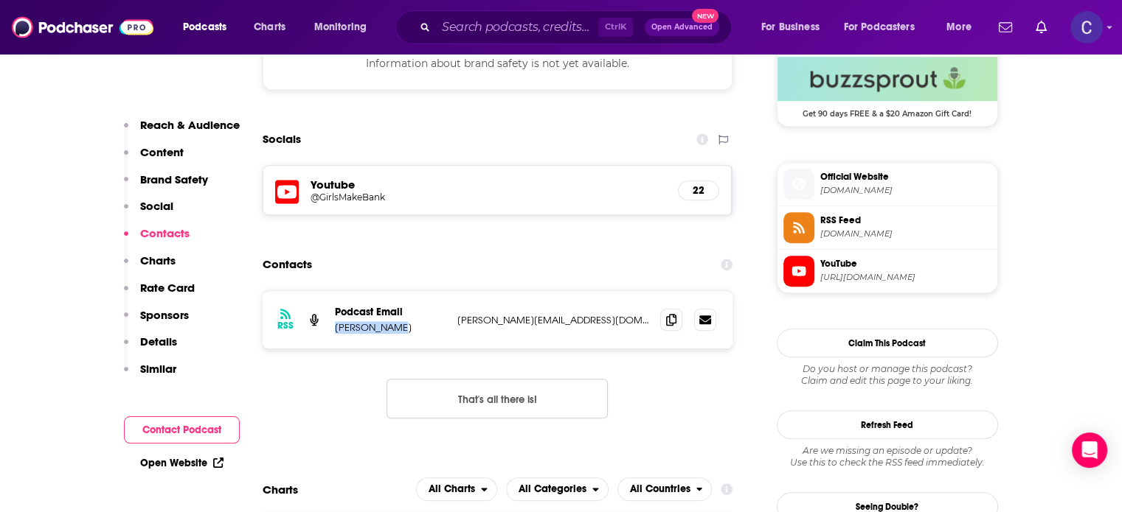
drag, startPoint x: 331, startPoint y: 330, endPoint x: 399, endPoint y: 327, distance: 67.9
click at [399, 327] on div "RSS Podcast Email Tony Justice jess@smartpodcastsolutions.com jess@smartpodcast…" at bounding box center [498, 320] width 470 height 58
click at [672, 324] on icon at bounding box center [671, 319] width 10 height 12
